Goal: Communication & Community: Ask a question

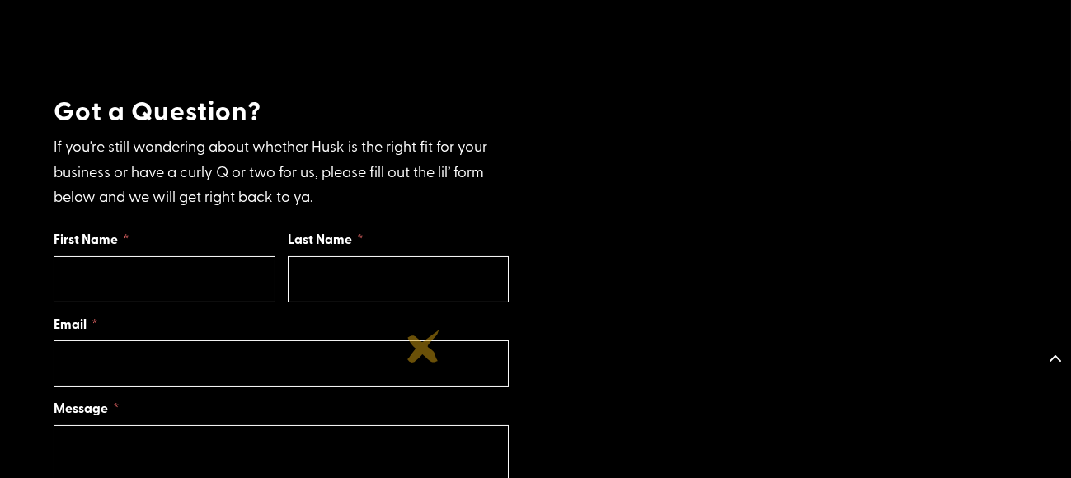
scroll to position [1118, 0]
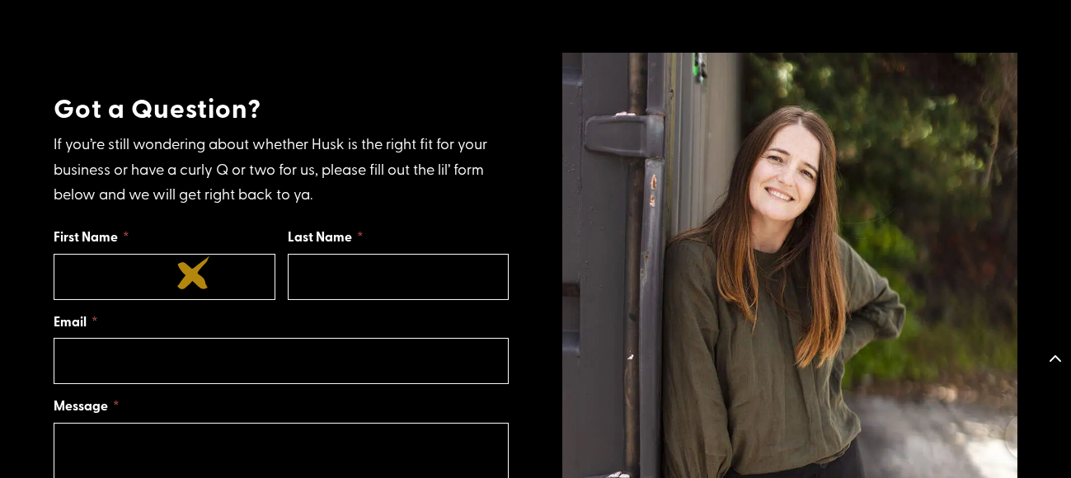
click at [194, 273] on input "First Name" at bounding box center [165, 277] width 222 height 46
type input "[PERSON_NAME]"
type input "[PERSON_NAME][EMAIL_ADDRESS][DOMAIN_NAME]"
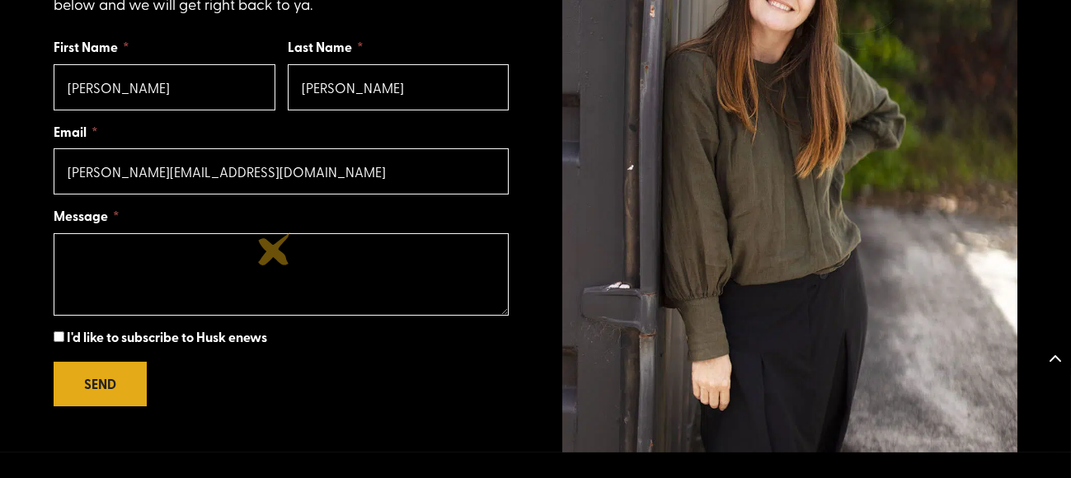
scroll to position [1317, 0]
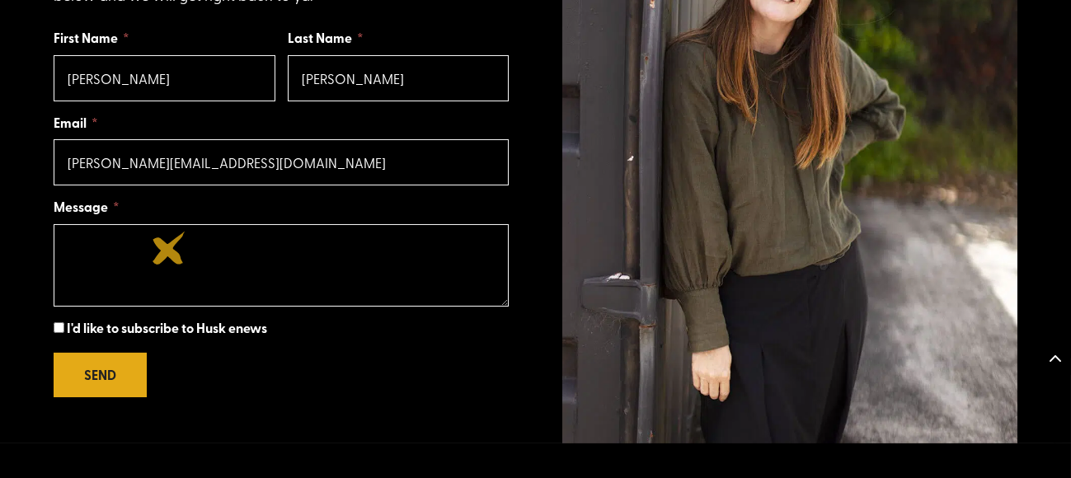
click at [169, 248] on textarea "Message" at bounding box center [281, 265] width 455 height 82
paste textarea "Hello, We are offering 25 Hours of no obligation FREE Trial of web designing an…"
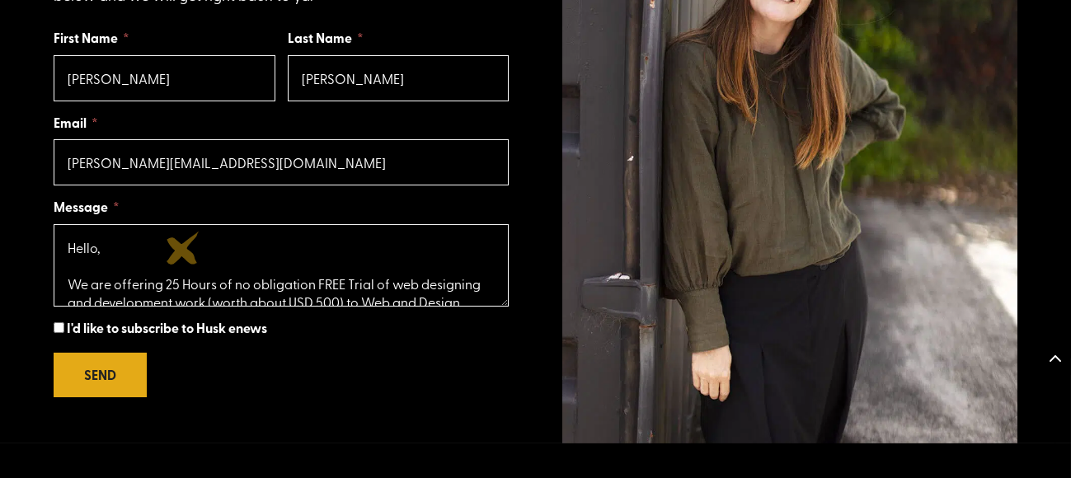
scroll to position [353, 0]
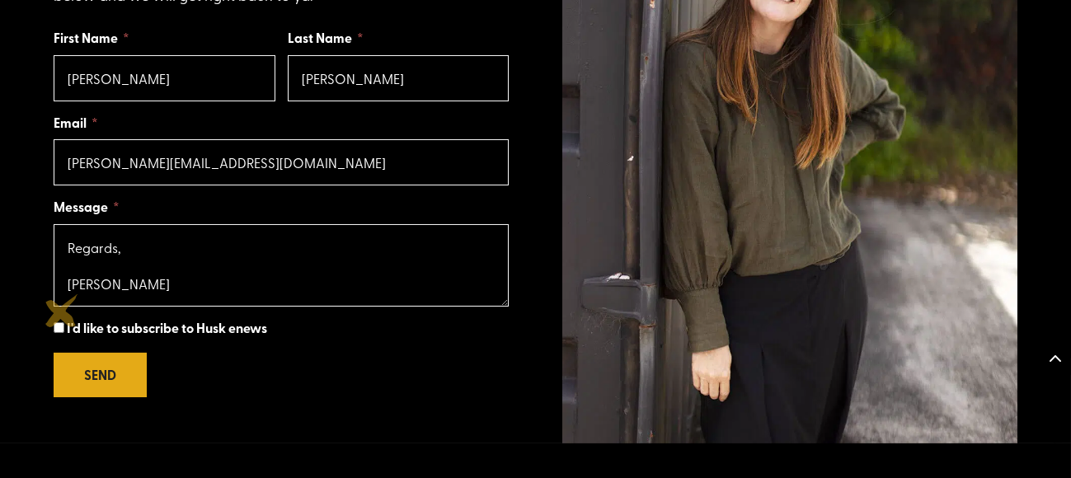
type textarea "Hello, We are offering 25 Hours of no obligation FREE Trial of web designing an…"
click at [62, 322] on input "I'd like to subscribe to Husk enews" at bounding box center [59, 327] width 11 height 11
checkbox input "true"
click at [110, 355] on button "SEND" at bounding box center [100, 375] width 93 height 44
click at [110, 355] on div "Contact Husk Subscribe First Name [PERSON_NAME] Last Name [PERSON_NAME] Email […" at bounding box center [281, 215] width 455 height 381
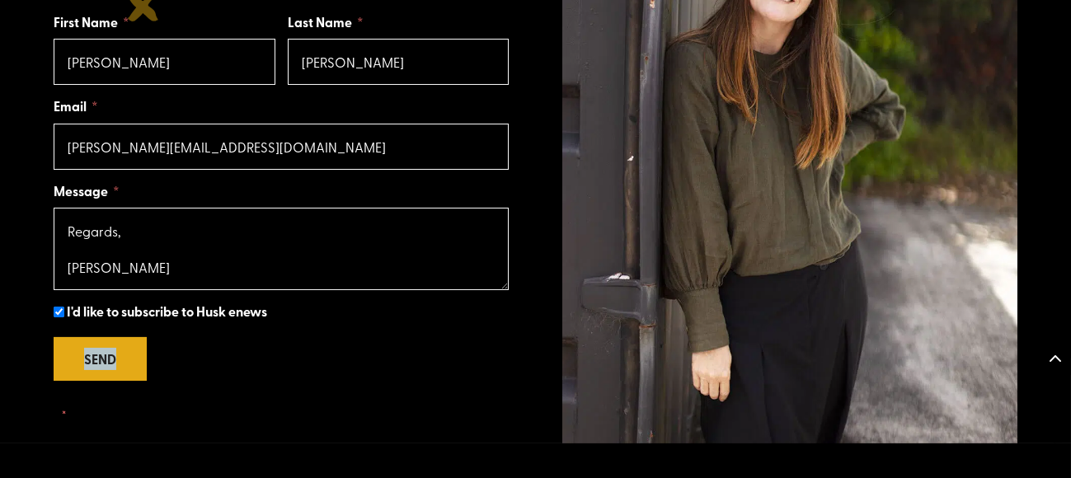
scroll to position [1301, 0]
